Goal: Task Accomplishment & Management: Use online tool/utility

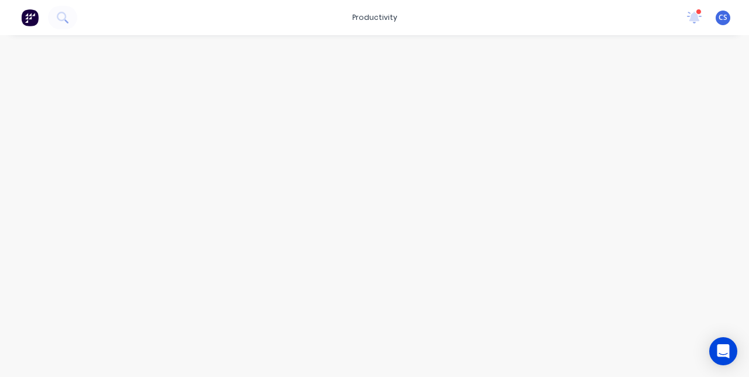
click at [32, 23] on img at bounding box center [30, 18] width 18 height 18
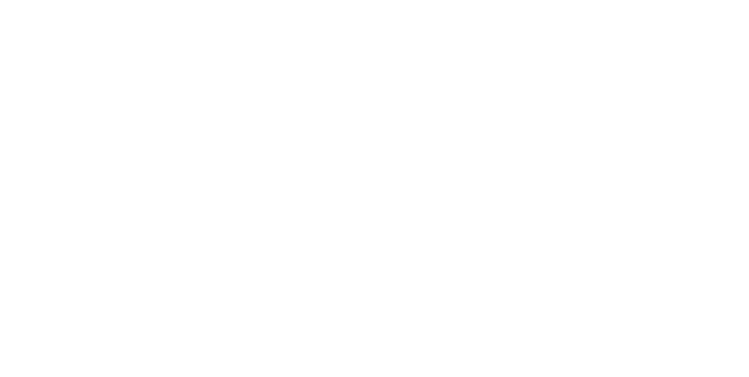
click at [155, 94] on button "Collaborate" at bounding box center [99, 102] width 111 height 29
click at [155, 163] on button "Tracking" at bounding box center [99, 160] width 111 height 29
click at [460, 293] on button "button" at bounding box center [452, 291] width 15 height 15
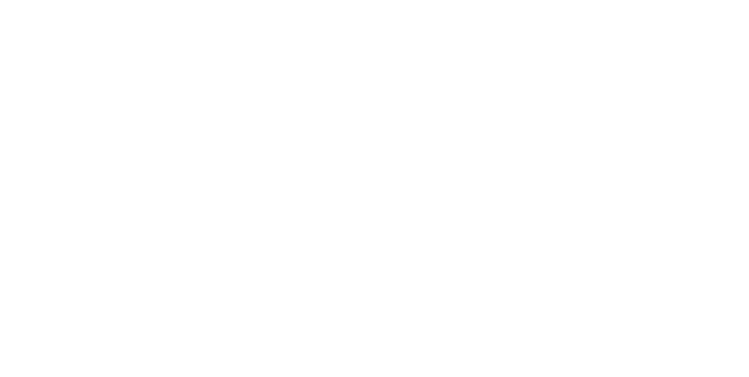
click at [370, 183] on button "Clock On" at bounding box center [338, 185] width 64 height 19
